Goal: Task Accomplishment & Management: Use online tool/utility

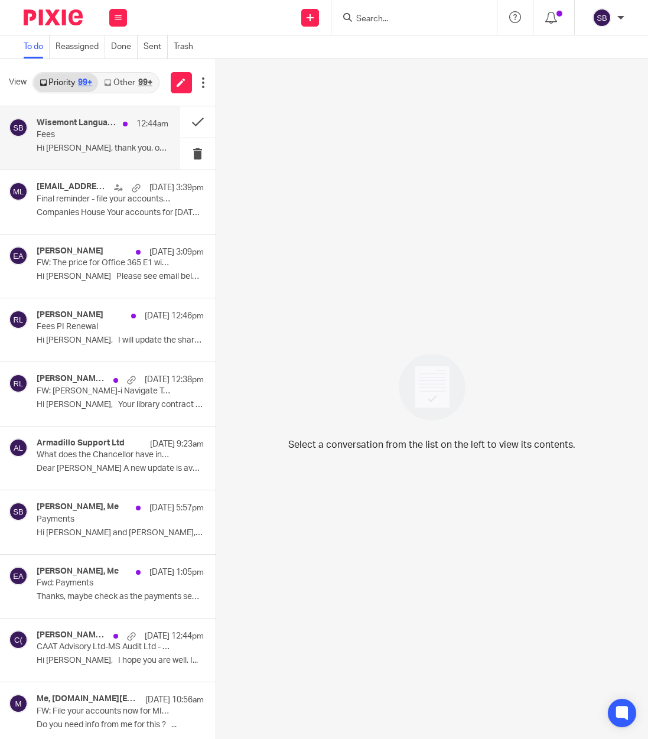
click at [77, 137] on p "Fees" at bounding box center [89, 135] width 105 height 10
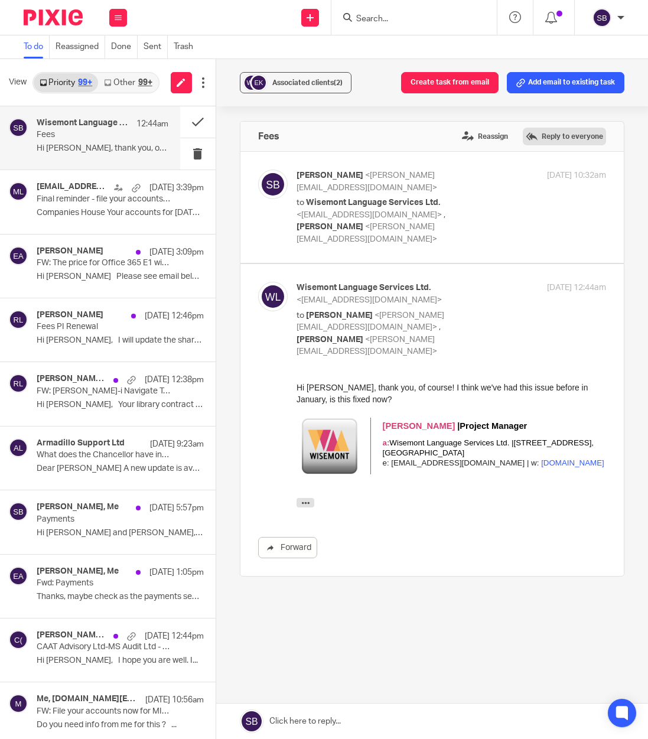
click at [531, 133] on label "Reply to everyone" at bounding box center [563, 137] width 83 height 18
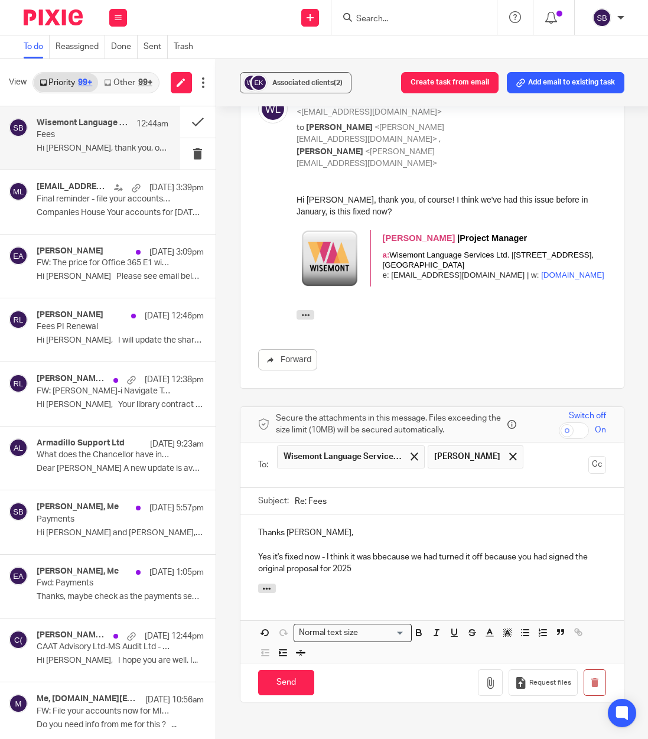
click at [375, 551] on p "Yes it's fixed now - I think it was bbecause we had turned it off because you h…" at bounding box center [432, 563] width 348 height 24
click at [374, 551] on p "Yes it's fixed now - I think it was because we had turned it off because you ha…" at bounding box center [432, 563] width 348 height 24
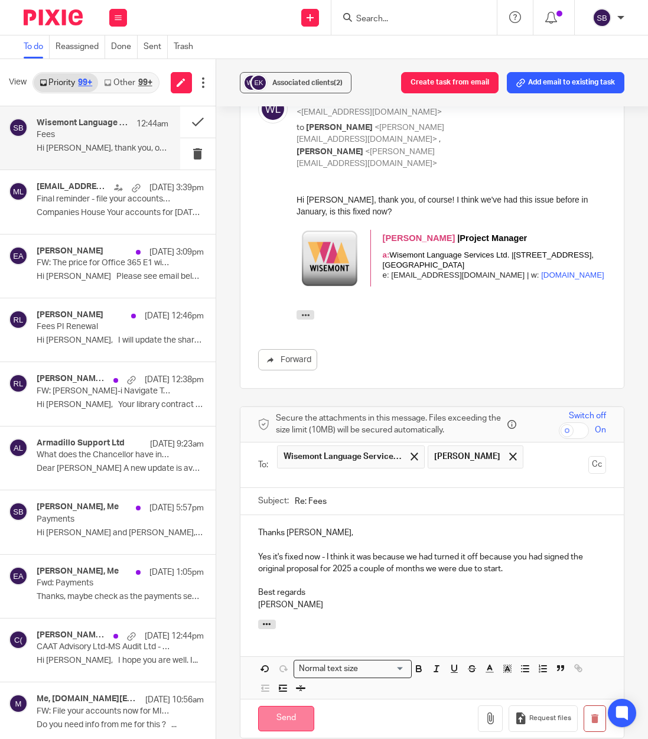
click at [289, 706] on input "Send" at bounding box center [286, 718] width 56 height 25
click at [101, 206] on div "ereminders@companieshouse.gov.uk 16 Sep 3:39pm Final reminder - file your accou…" at bounding box center [103, 202] width 132 height 40
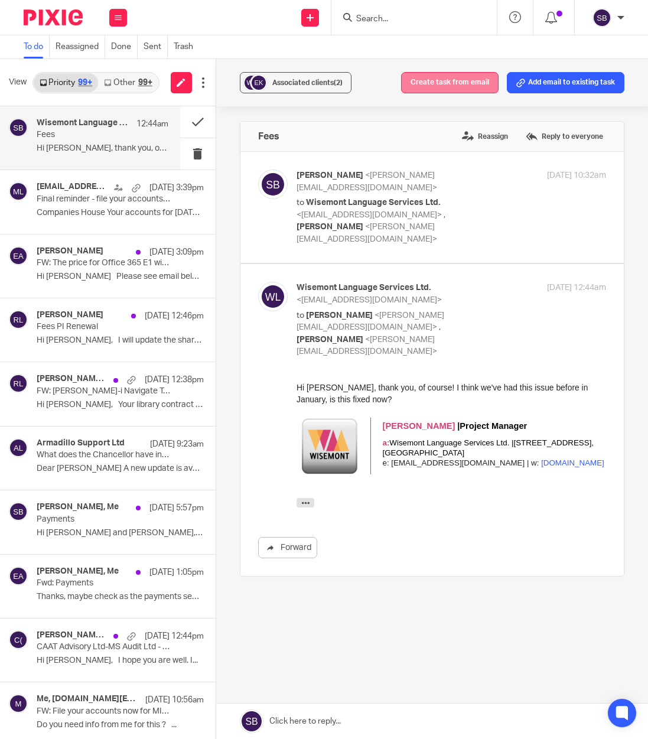
click at [441, 81] on button "Create task from email" at bounding box center [449, 82] width 97 height 21
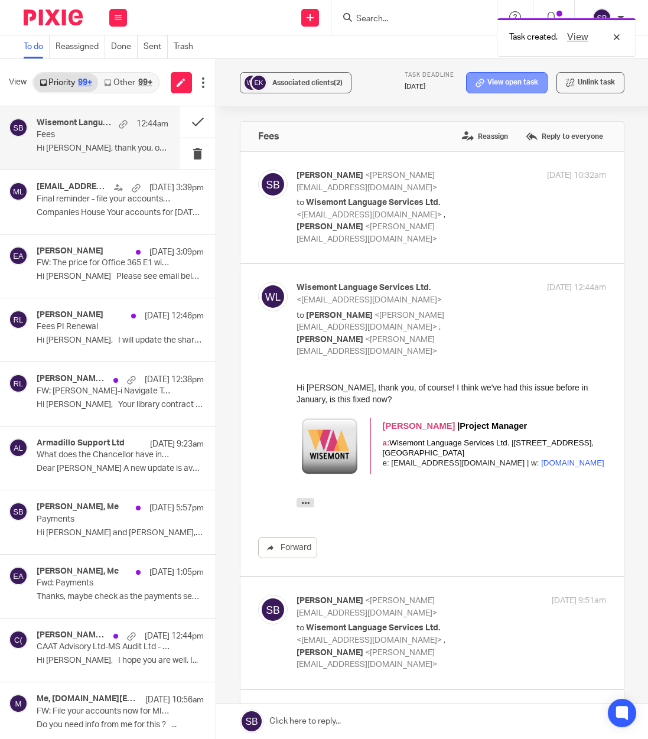
click at [475, 84] on icon at bounding box center [479, 83] width 9 height 9
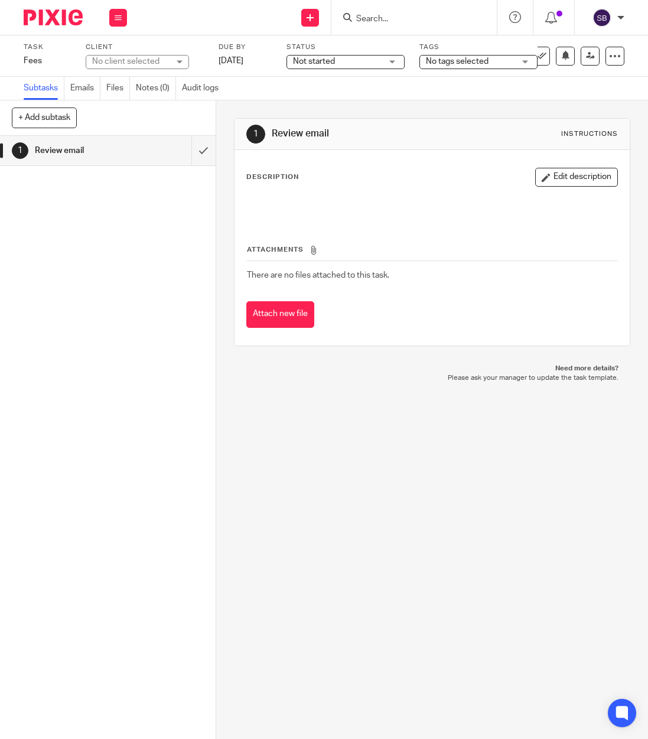
click at [154, 58] on div "No client selected" at bounding box center [130, 61] width 77 height 12
type input "wisemont"
click at [126, 117] on span "Wisemont Language Services Limited" at bounding box center [132, 121] width 76 height 21
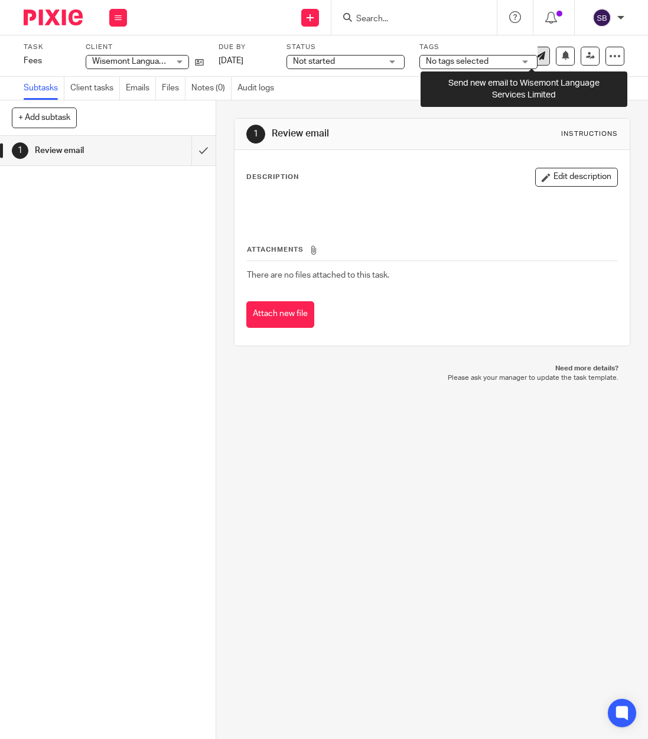
click at [540, 56] on link at bounding box center [540, 56] width 19 height 19
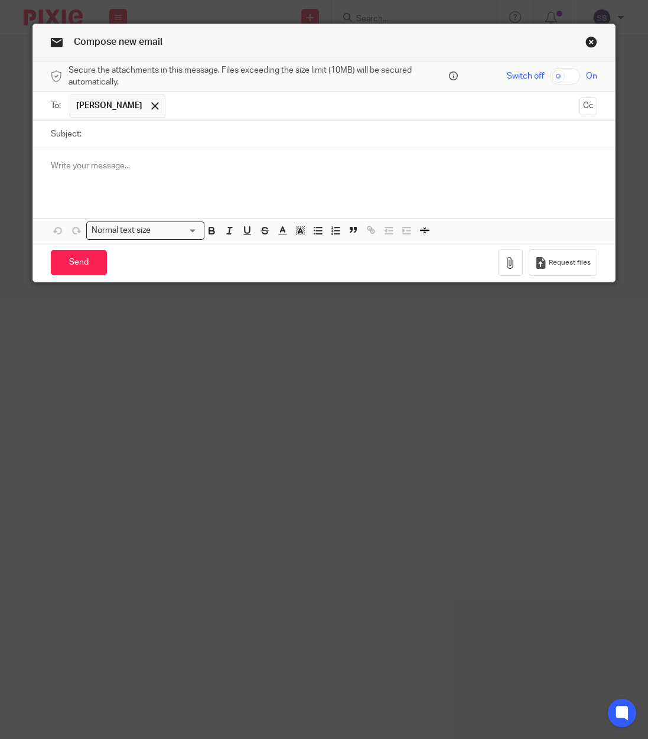
click at [588, 41] on link "Close this dialog window" at bounding box center [591, 44] width 12 height 16
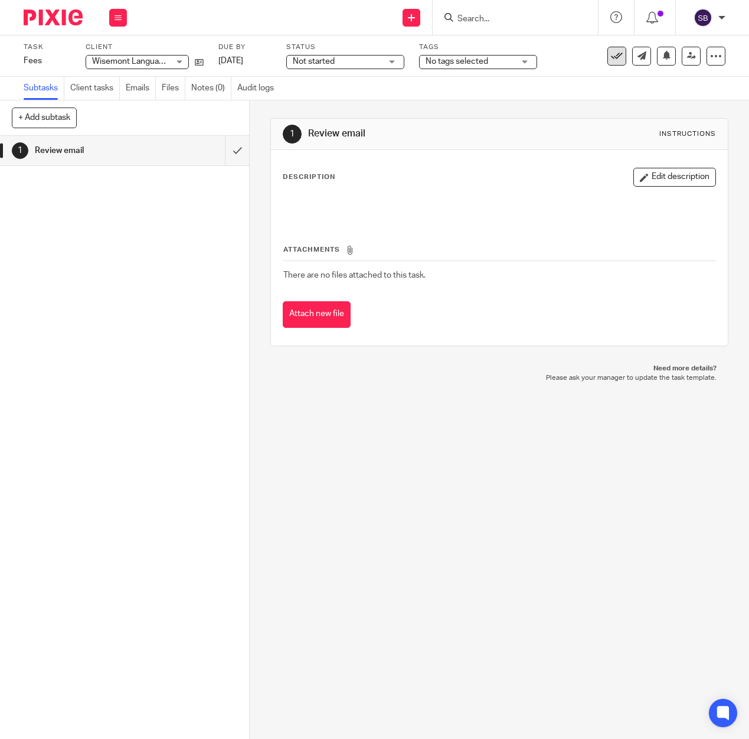
click at [611, 58] on icon at bounding box center [617, 56] width 12 height 12
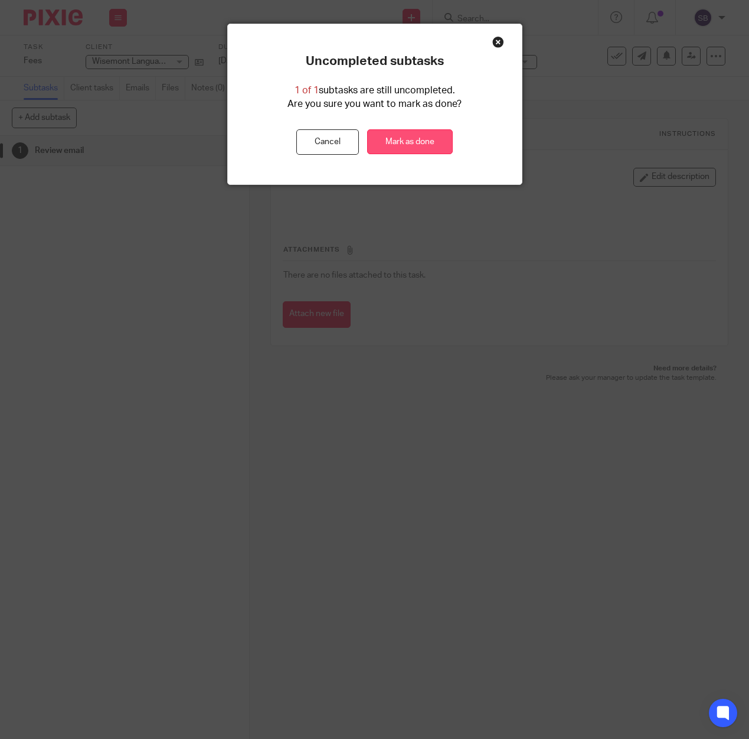
click at [439, 135] on link "Mark as done" at bounding box center [410, 141] width 86 height 25
